Goal: Task Accomplishment & Management: Use online tool/utility

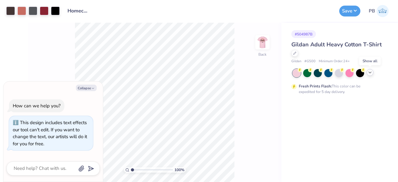
click at [372, 74] on icon at bounding box center [369, 72] width 5 height 5
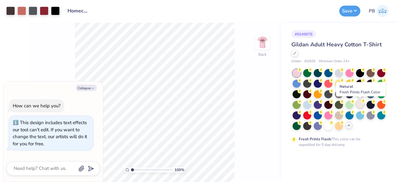
click at [363, 101] on icon at bounding box center [363, 100] width 2 height 3
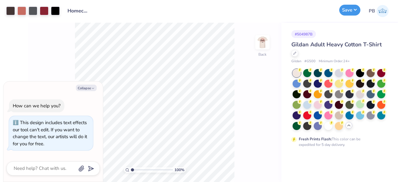
click at [354, 14] on button "Save" at bounding box center [349, 10] width 21 height 11
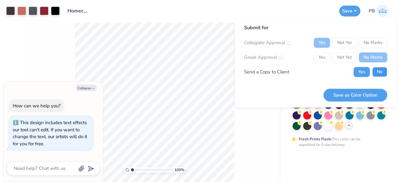
click at [373, 71] on button "No" at bounding box center [379, 72] width 15 height 10
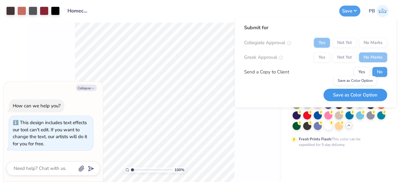
click at [345, 92] on button "Save as Color Option" at bounding box center [355, 95] width 64 height 13
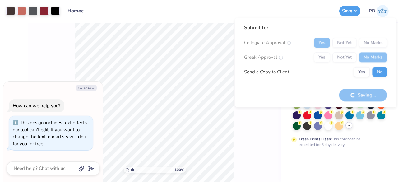
type textarea "x"
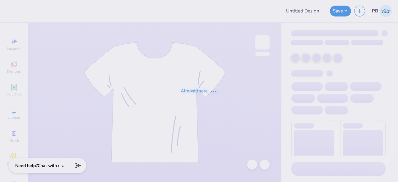
type input "Homecoming"
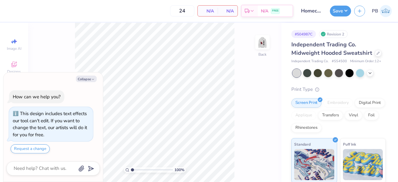
type textarea "x"
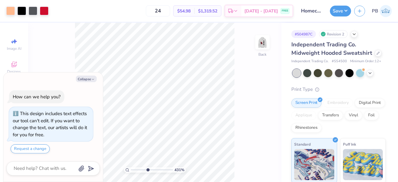
type input "4.64416512477101"
click at [268, 44] on img at bounding box center [262, 42] width 25 height 25
type textarea "x"
type input "4.64416512477101"
type textarea "x"
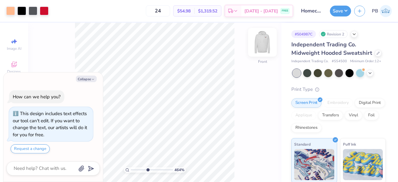
type input "4.64416512477101"
type textarea "x"
type input "1.57553239357847"
click at [264, 40] on img at bounding box center [262, 42] width 25 height 25
type textarea "x"
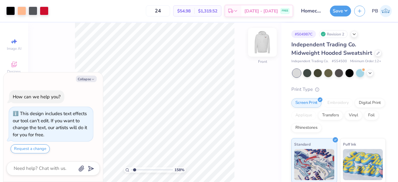
type input "1.57553239357847"
type textarea "x"
type input "1.57553239357847"
type textarea "x"
type input "2.96825515192426"
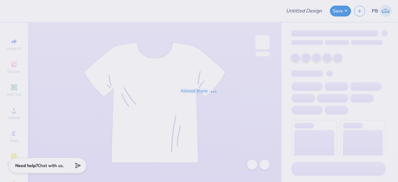
type input "Homecoming"
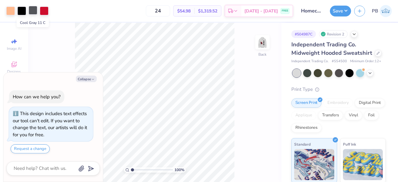
click at [32, 11] on div at bounding box center [33, 10] width 9 height 9
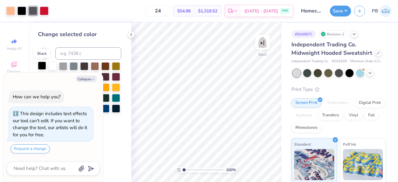
click at [42, 65] on div at bounding box center [42, 66] width 8 height 8
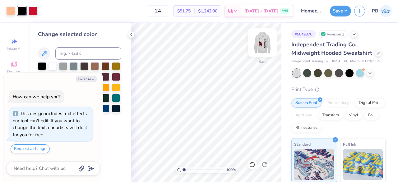
click at [257, 49] on img at bounding box center [262, 42] width 25 height 25
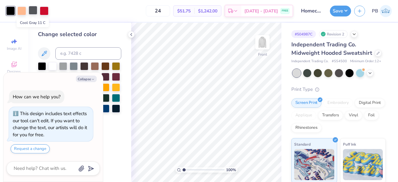
click at [35, 13] on div at bounding box center [33, 10] width 9 height 9
click at [42, 65] on div at bounding box center [42, 66] width 8 height 8
click at [343, 9] on button "Save" at bounding box center [340, 10] width 21 height 11
type textarea "x"
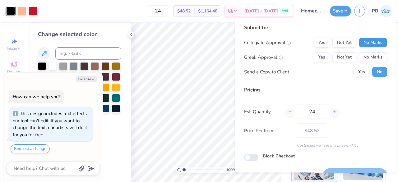
click at [371, 46] on button "No Marks" at bounding box center [373, 43] width 28 height 10
click at [368, 55] on button "No Marks" at bounding box center [373, 57] width 28 height 10
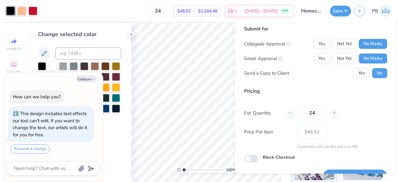
scroll to position [14, 0]
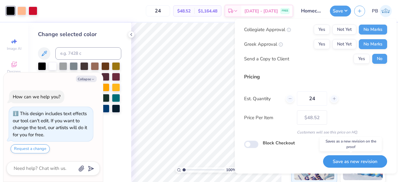
click at [364, 159] on button "Save as new revision" at bounding box center [355, 161] width 64 height 13
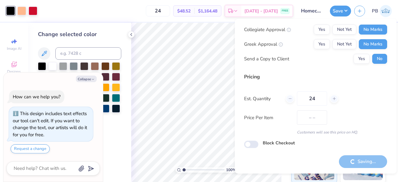
type input "$48.52"
type textarea "x"
type input "– –"
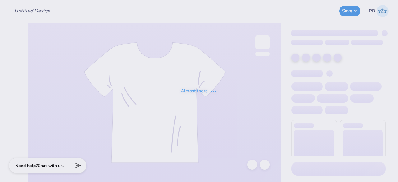
type input "Homecoming"
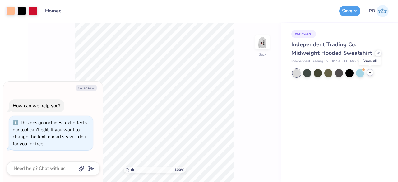
click at [370, 74] on icon at bounding box center [369, 72] width 5 height 5
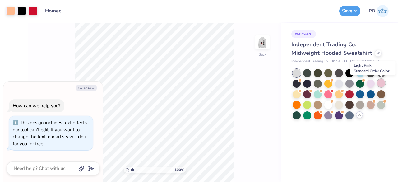
click at [383, 84] on div at bounding box center [381, 83] width 8 height 8
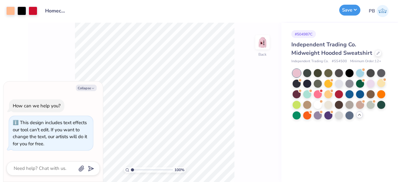
click at [352, 10] on button "Save" at bounding box center [349, 10] width 21 height 11
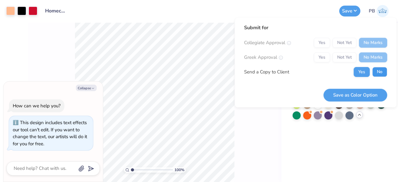
click at [382, 69] on button "No" at bounding box center [379, 72] width 15 height 10
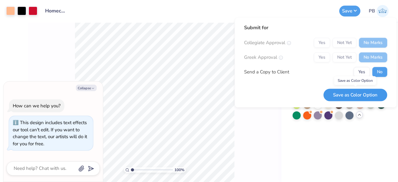
click at [362, 97] on button "Save as Color Option" at bounding box center [355, 95] width 64 height 13
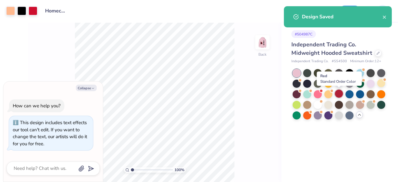
click at [341, 94] on div at bounding box center [339, 93] width 8 height 8
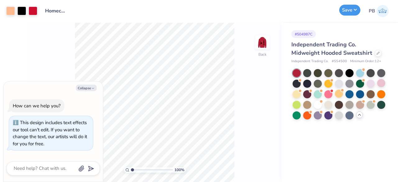
click at [352, 11] on button "Save" at bounding box center [349, 10] width 21 height 11
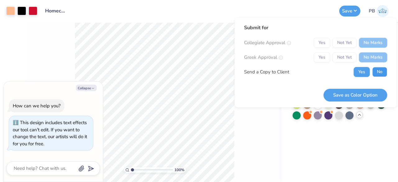
click at [376, 74] on button "No" at bounding box center [379, 72] width 15 height 10
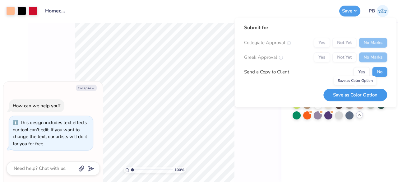
click at [345, 98] on button "Save as Color Option" at bounding box center [355, 95] width 64 height 13
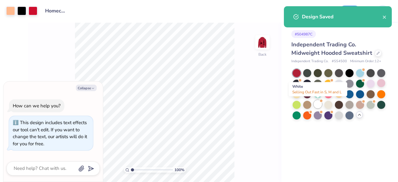
click at [317, 106] on div at bounding box center [317, 104] width 8 height 8
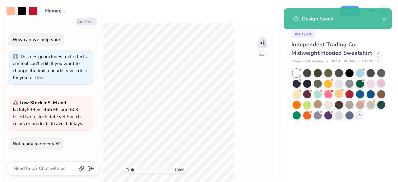
scroll to position [45, 0]
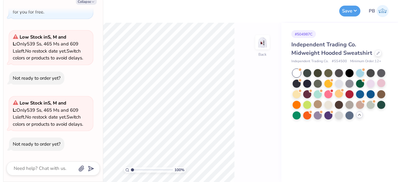
click at [352, 12] on button "Save" at bounding box center [349, 11] width 21 height 11
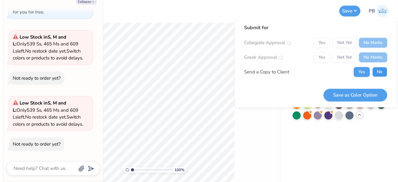
click at [380, 75] on button "No" at bounding box center [379, 72] width 15 height 10
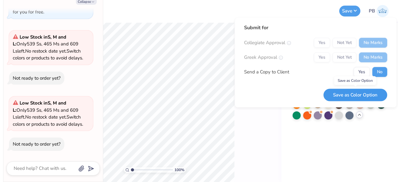
click at [364, 98] on button "Save as Color Option" at bounding box center [355, 95] width 64 height 13
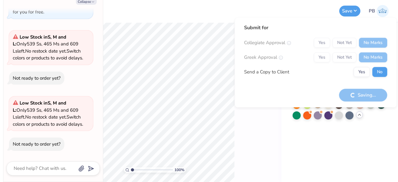
type textarea "x"
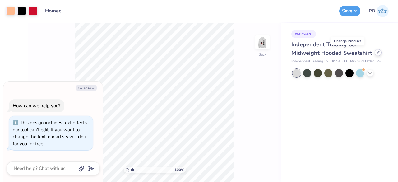
click at [374, 55] on div at bounding box center [377, 52] width 7 height 7
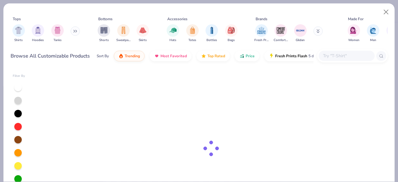
click at [355, 58] on input "text" at bounding box center [346, 55] width 48 height 7
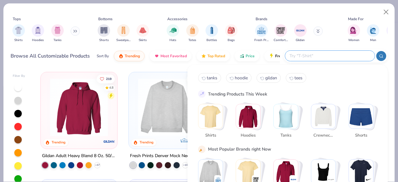
type textarea "x"
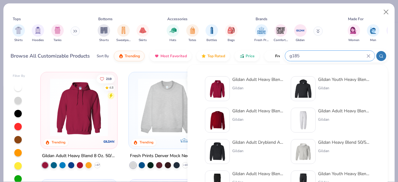
type input "g185"
click at [229, 94] on div at bounding box center [217, 88] width 25 height 25
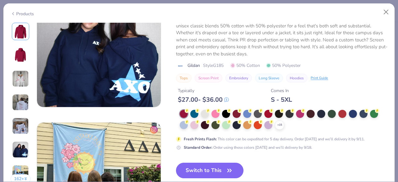
scroll to position [730, 0]
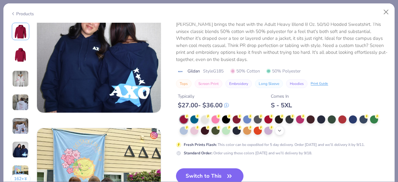
click at [280, 131] on icon at bounding box center [279, 130] width 5 height 5
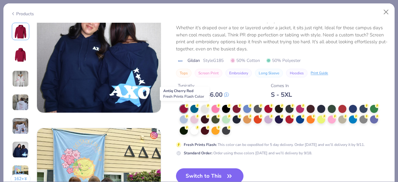
click at [183, 110] on div at bounding box center [184, 109] width 8 height 8
click at [229, 172] on icon "button" at bounding box center [229, 176] width 9 height 9
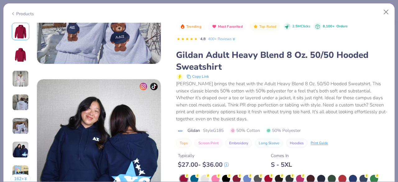
scroll to position [847, 0]
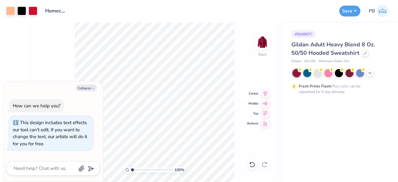
type textarea "x"
type input "2.17501384517449"
type textarea "x"
type input "2.17501384517449"
click at [270, 41] on img at bounding box center [262, 42] width 25 height 25
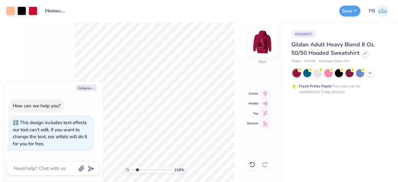
type textarea "x"
type input "2.17501384517449"
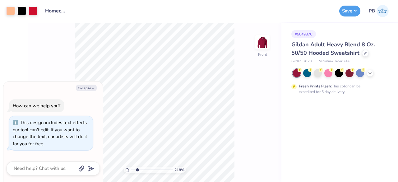
type textarea "x"
type input "2.17501384517449"
type textarea "x"
type input "1.53486747015919"
click at [349, 13] on button "Save" at bounding box center [349, 10] width 21 height 11
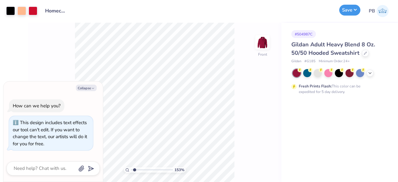
type textarea "x"
type input "1.53486747015919"
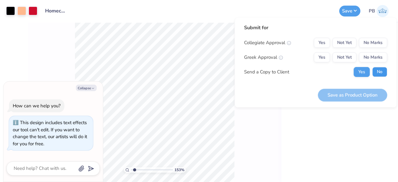
click at [377, 71] on button "No" at bounding box center [379, 72] width 15 height 10
type textarea "x"
type input "1.53486747015919"
click at [379, 59] on button "No Marks" at bounding box center [373, 57] width 28 height 10
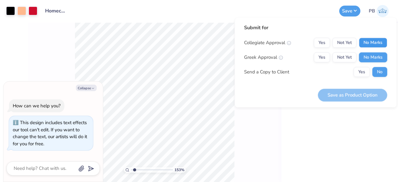
click at [379, 42] on button "No Marks" at bounding box center [373, 43] width 28 height 10
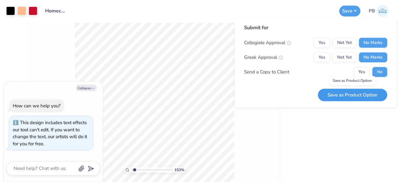
click at [366, 93] on button "Save as Product Option" at bounding box center [352, 95] width 69 height 13
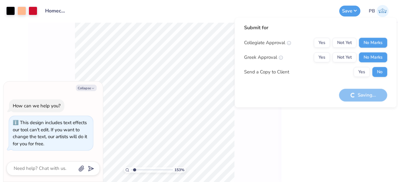
type textarea "x"
type input "1.53486747015919"
type textarea "x"
type input "1.53486747015919"
type textarea "x"
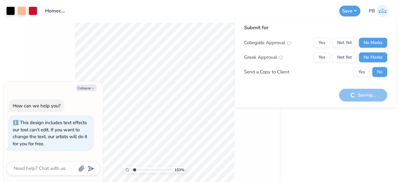
type input "1.53486747015919"
type textarea "x"
type input "1.53486747015919"
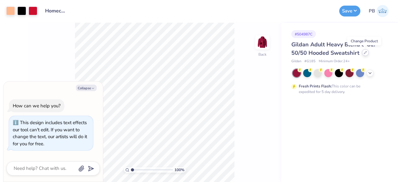
click at [364, 53] on icon at bounding box center [365, 52] width 3 height 3
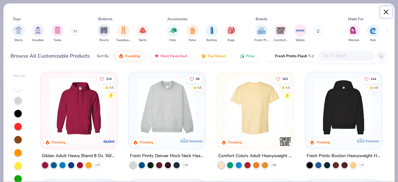
click at [387, 12] on button "Close" at bounding box center [386, 12] width 12 height 12
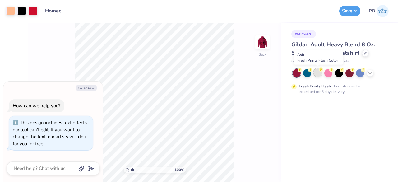
click at [319, 73] on div at bounding box center [317, 72] width 8 height 8
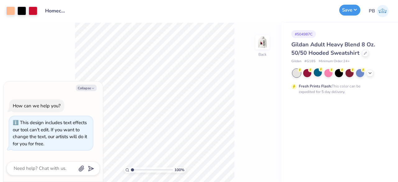
click at [351, 7] on button "Save" at bounding box center [349, 10] width 21 height 11
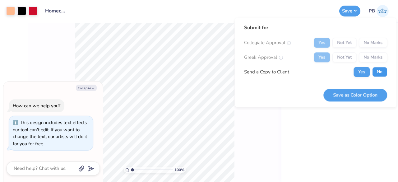
click at [379, 72] on button "No" at bounding box center [379, 72] width 15 height 10
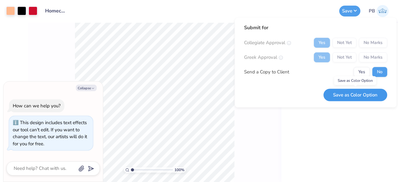
click at [359, 98] on button "Save as Color Option" at bounding box center [355, 95] width 64 height 13
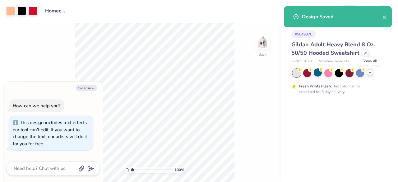
click at [371, 72] on icon at bounding box center [369, 72] width 5 height 5
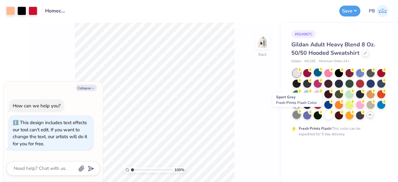
click at [297, 115] on div at bounding box center [296, 115] width 8 height 8
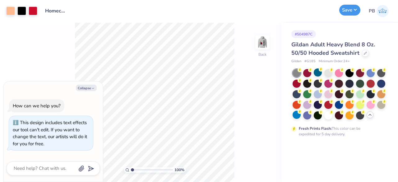
click at [344, 8] on button "Save" at bounding box center [349, 10] width 21 height 11
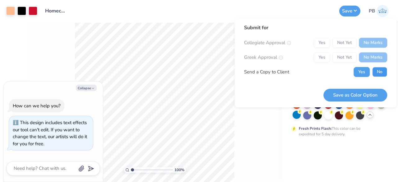
click at [379, 74] on button "No" at bounding box center [379, 72] width 15 height 10
type textarea "x"
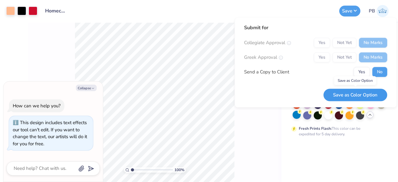
click at [360, 91] on button "Save as Color Option" at bounding box center [355, 95] width 64 height 13
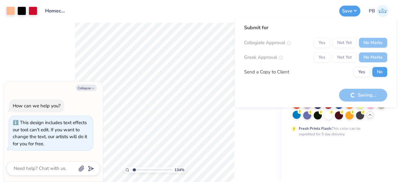
type input "1.47456730046143"
type textarea "x"
type input "1.47456730046143"
type textarea "x"
type input "1.47456730046143"
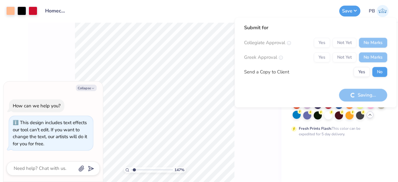
type textarea "x"
type input "1.47456730046143"
type textarea "x"
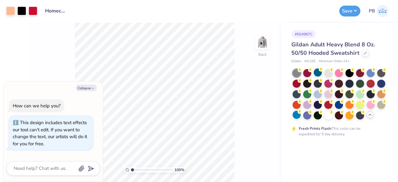
type input "1"
click at [327, 92] on div at bounding box center [328, 93] width 8 height 8
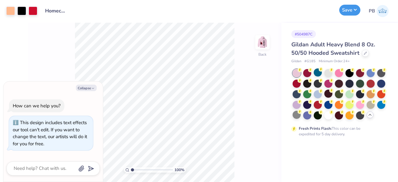
click at [350, 7] on button "Save" at bounding box center [349, 10] width 21 height 11
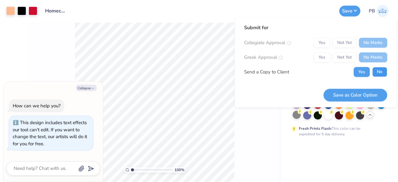
click at [383, 74] on button "No" at bounding box center [379, 72] width 15 height 10
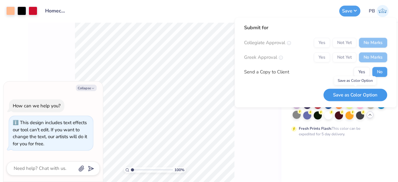
click at [361, 95] on button "Save as Color Option" at bounding box center [355, 95] width 64 height 13
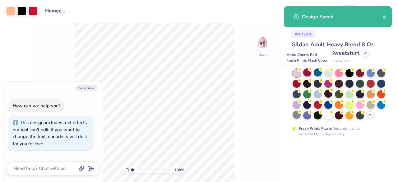
click at [310, 73] on div at bounding box center [307, 72] width 8 height 8
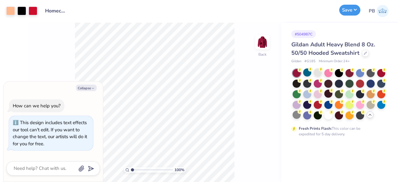
click at [357, 5] on button "Save" at bounding box center [349, 10] width 21 height 11
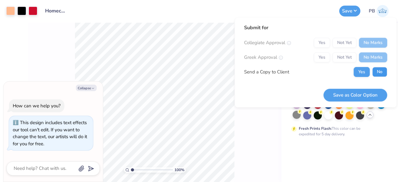
click at [381, 72] on button "No" at bounding box center [379, 72] width 15 height 10
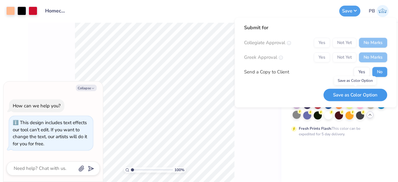
click at [355, 97] on button "Save as Color Option" at bounding box center [355, 95] width 64 height 13
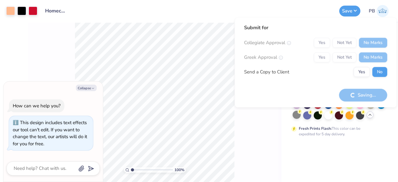
type textarea "x"
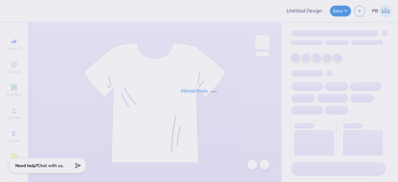
type input "Rush"
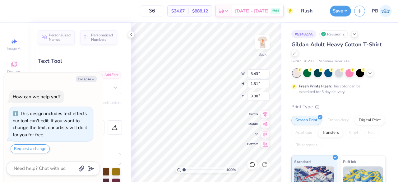
type textarea "x"
type input "4.30"
type input "1.65"
type input "3.02"
type textarea "x"
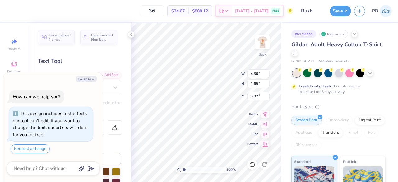
type input "3.00"
click at [335, 16] on div "Save" at bounding box center [340, 11] width 21 height 11
click at [342, 12] on button "Save" at bounding box center [340, 10] width 21 height 11
type textarea "x"
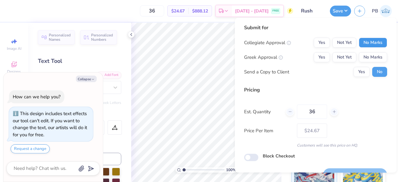
click at [377, 43] on button "No Marks" at bounding box center [373, 43] width 28 height 10
click at [373, 57] on button "No Marks" at bounding box center [373, 57] width 28 height 10
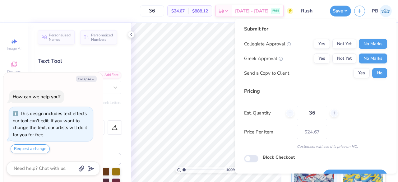
scroll to position [14, 0]
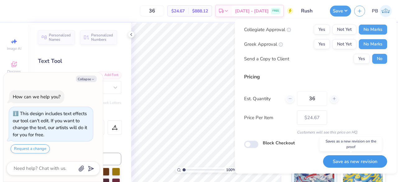
click at [356, 162] on button "Save as new revision" at bounding box center [355, 161] width 64 height 13
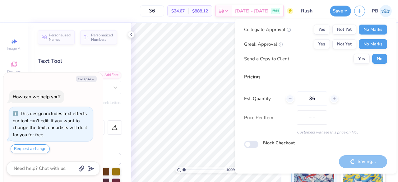
type input "$24.67"
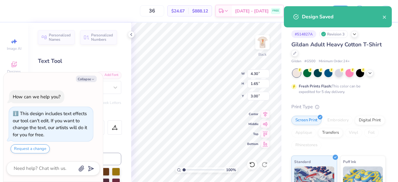
type textarea "x"
type input "– –"
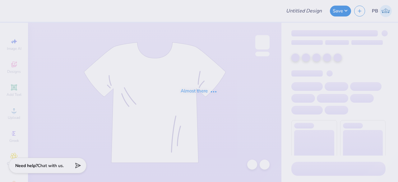
type input "Rush"
click at [345, 12] on div "Almost there" at bounding box center [199, 91] width 398 height 182
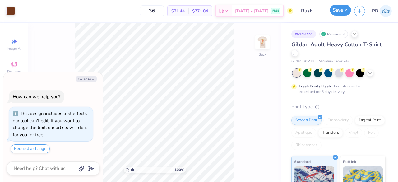
click at [339, 8] on button "Save" at bounding box center [340, 10] width 21 height 11
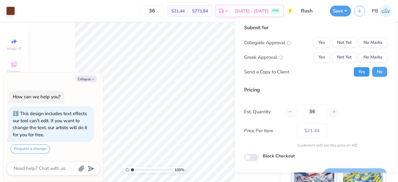
click at [357, 70] on button "Yes" at bounding box center [361, 72] width 16 height 10
click at [375, 72] on button "No" at bounding box center [379, 72] width 15 height 10
type textarea "x"
click at [317, 57] on button "Yes" at bounding box center [321, 57] width 16 height 10
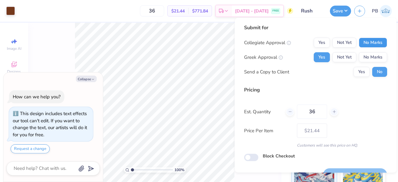
click at [364, 44] on button "No Marks" at bounding box center [373, 43] width 28 height 10
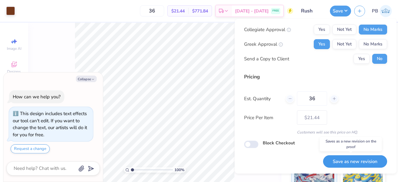
click at [363, 164] on button "Save as new revision" at bounding box center [355, 161] width 64 height 13
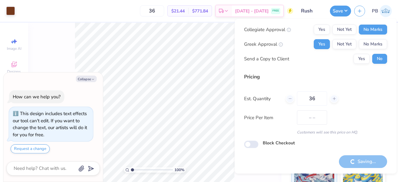
type input "$21.44"
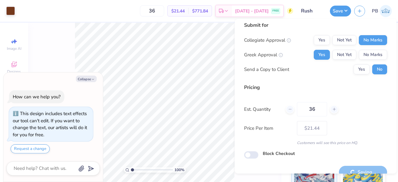
scroll to position [6, 0]
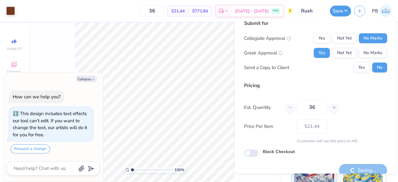
type textarea "x"
type input "– –"
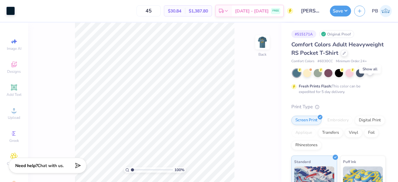
click at [369, 75] on icon at bounding box center [369, 72] width 5 height 5
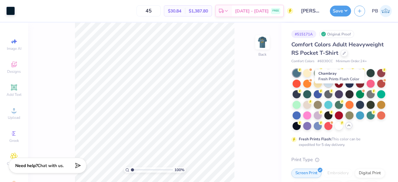
click at [332, 87] on div at bounding box center [328, 83] width 8 height 8
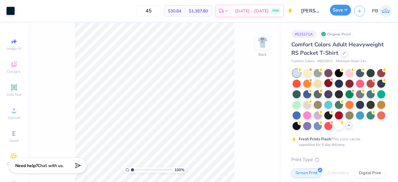
click at [341, 8] on button "Save" at bounding box center [340, 10] width 21 height 11
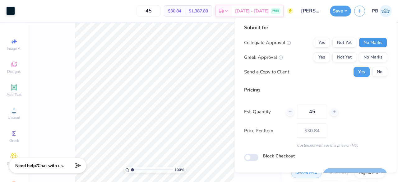
click at [366, 38] on button "No Marks" at bounding box center [373, 43] width 28 height 10
click at [317, 57] on button "Yes" at bounding box center [321, 57] width 16 height 10
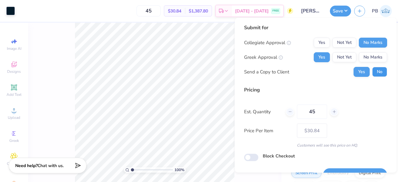
click at [375, 71] on button "No" at bounding box center [379, 72] width 15 height 10
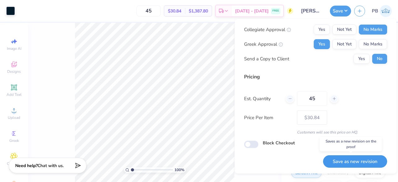
click at [368, 160] on button "Save as new revision" at bounding box center [355, 161] width 64 height 13
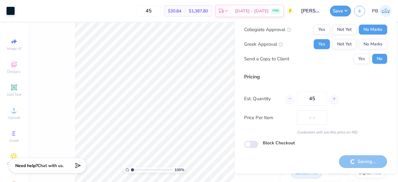
type input "$30.84"
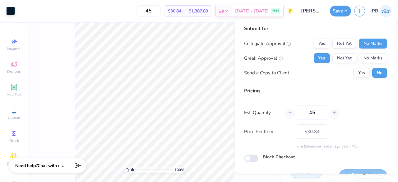
scroll to position [0, 0]
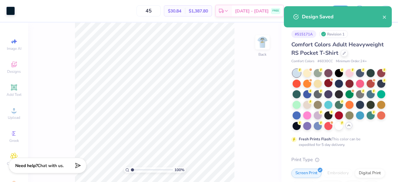
scroll to position [6, 0]
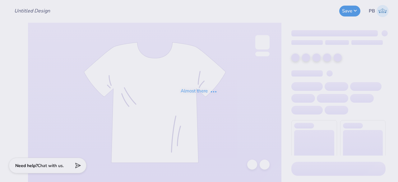
type input "Rush"
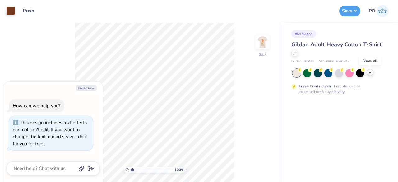
click at [370, 71] on icon at bounding box center [369, 72] width 5 height 5
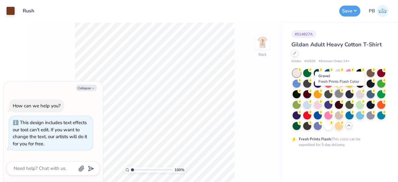
click at [336, 92] on div at bounding box center [339, 93] width 8 height 8
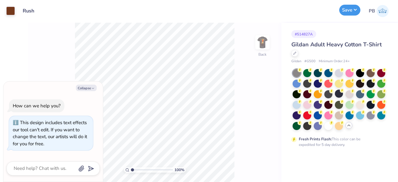
click at [351, 13] on button "Save" at bounding box center [349, 10] width 21 height 11
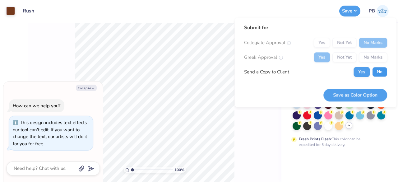
click at [382, 70] on button "No" at bounding box center [379, 72] width 15 height 10
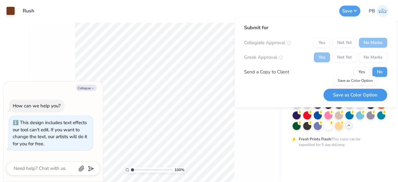
click at [363, 97] on button "Save as Color Option" at bounding box center [355, 95] width 64 height 13
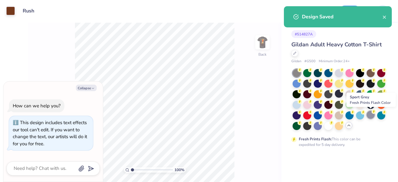
click at [370, 112] on div at bounding box center [370, 115] width 8 height 8
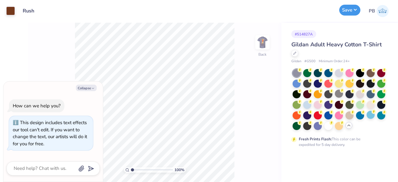
click at [349, 6] on button "Save" at bounding box center [349, 10] width 21 height 11
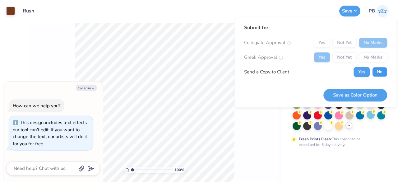
click at [381, 73] on button "No" at bounding box center [379, 72] width 15 height 10
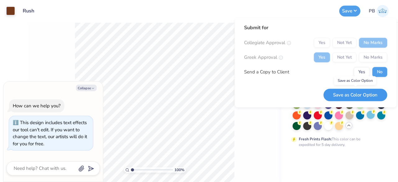
click at [348, 97] on button "Save as Color Option" at bounding box center [355, 95] width 64 height 13
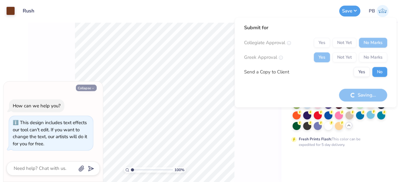
click at [91, 87] on icon "button" at bounding box center [93, 88] width 4 height 4
type textarea "x"
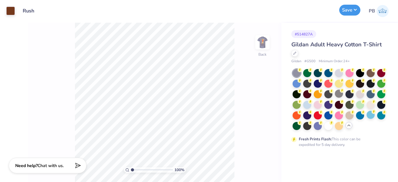
click at [351, 11] on button "Save" at bounding box center [349, 10] width 21 height 11
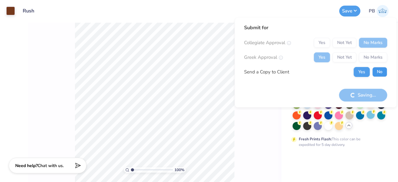
click at [375, 71] on button "No" at bounding box center [379, 72] width 15 height 10
